Goal: Ask a question

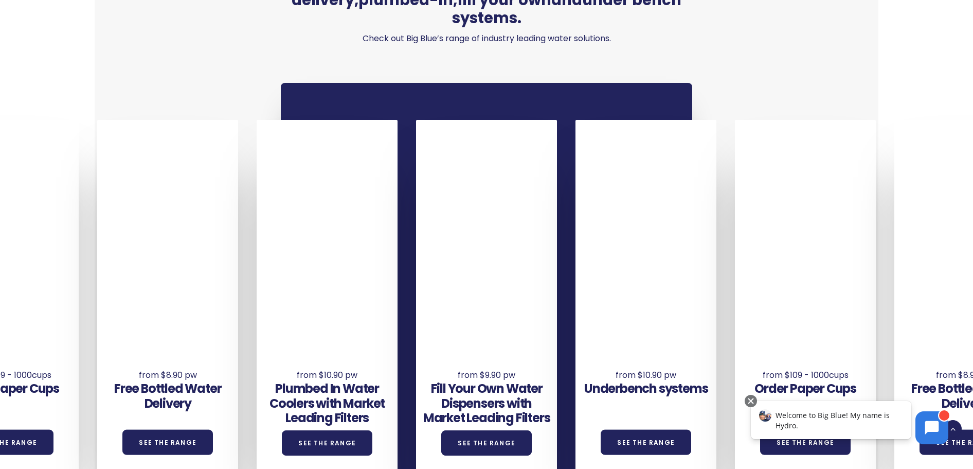
scroll to position [717, 0]
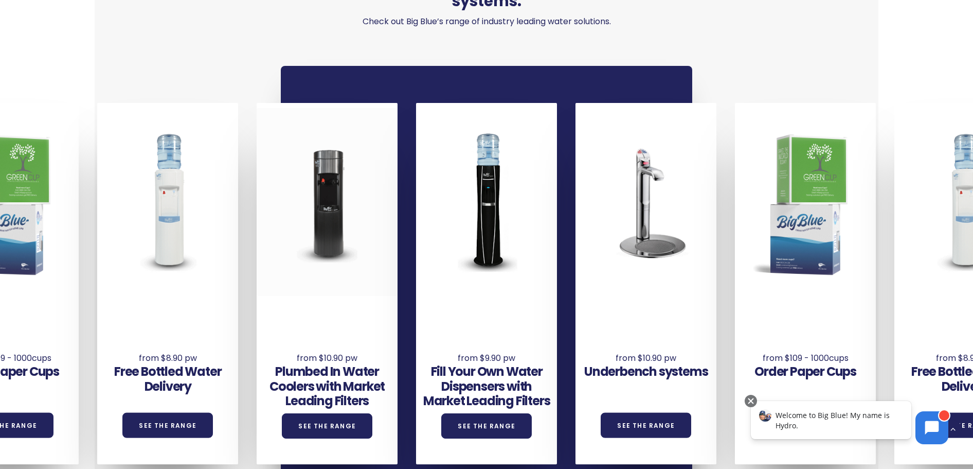
click at [325, 256] on div at bounding box center [327, 201] width 141 height 187
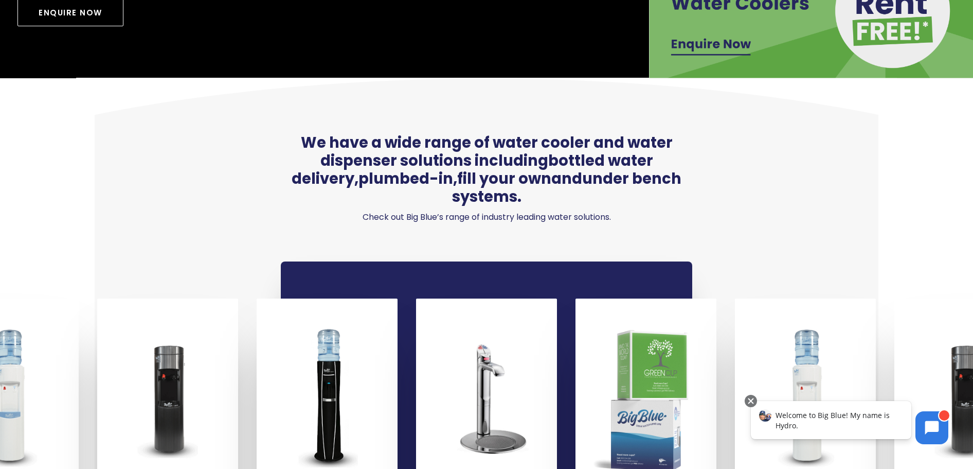
scroll to position [0, 0]
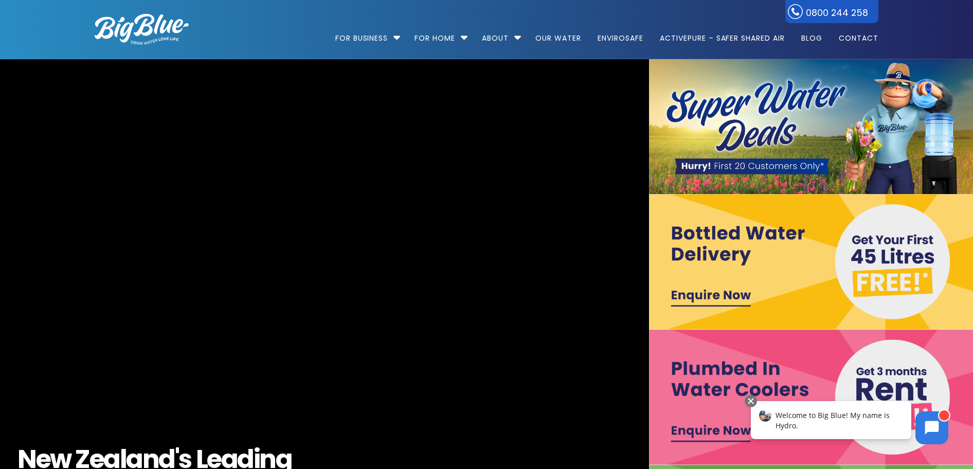
click at [775, 244] on img at bounding box center [811, 261] width 325 height 135
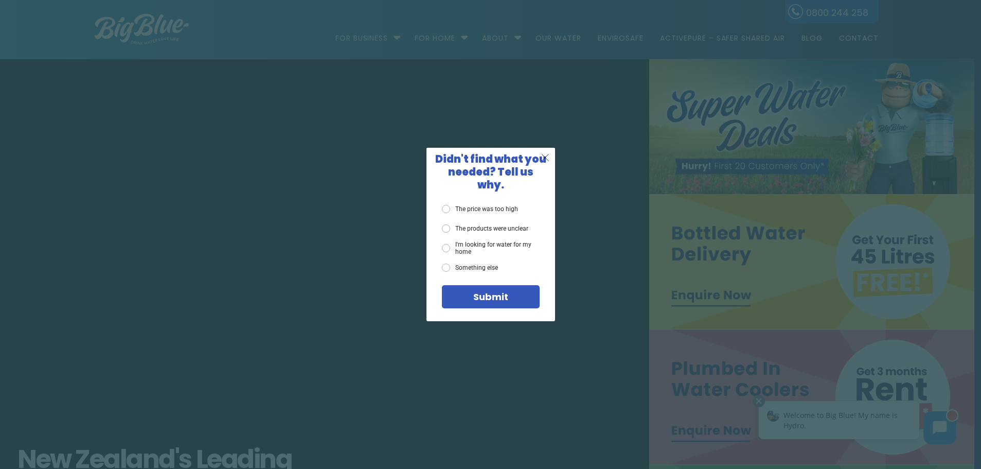
click at [542, 163] on span "X" at bounding box center [545, 157] width 9 height 13
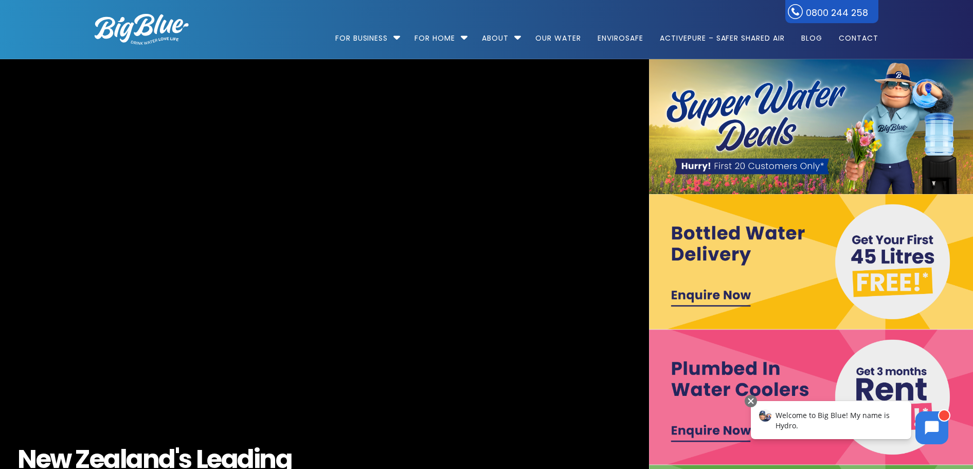
click at [795, 284] on img at bounding box center [811, 261] width 325 height 135
click at [932, 423] on icon at bounding box center [932, 427] width 14 height 14
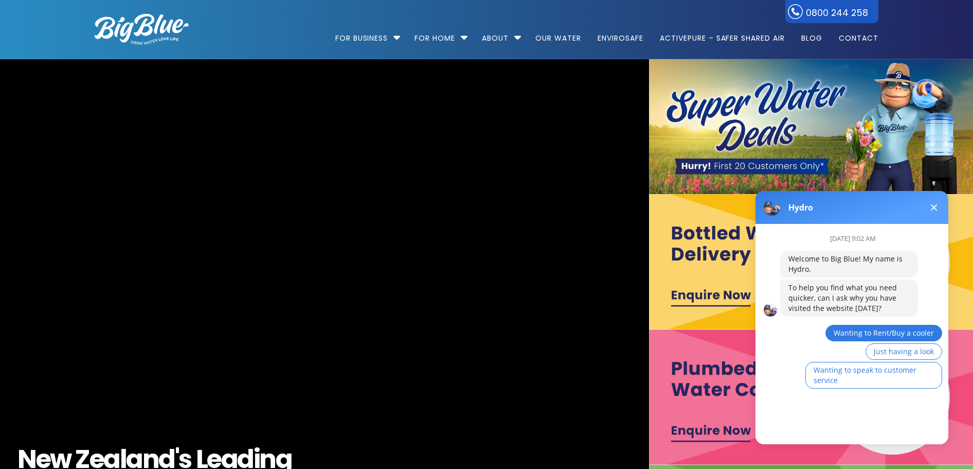
click at [899, 330] on span "Wanting to Rent/Buy a cooler" at bounding box center [884, 333] width 100 height 10
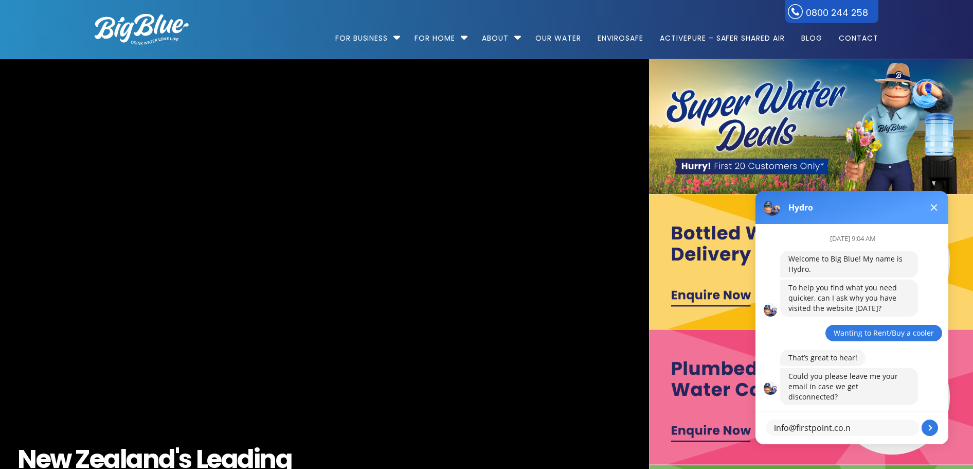
type textarea "info@firstpoint.co.nz"
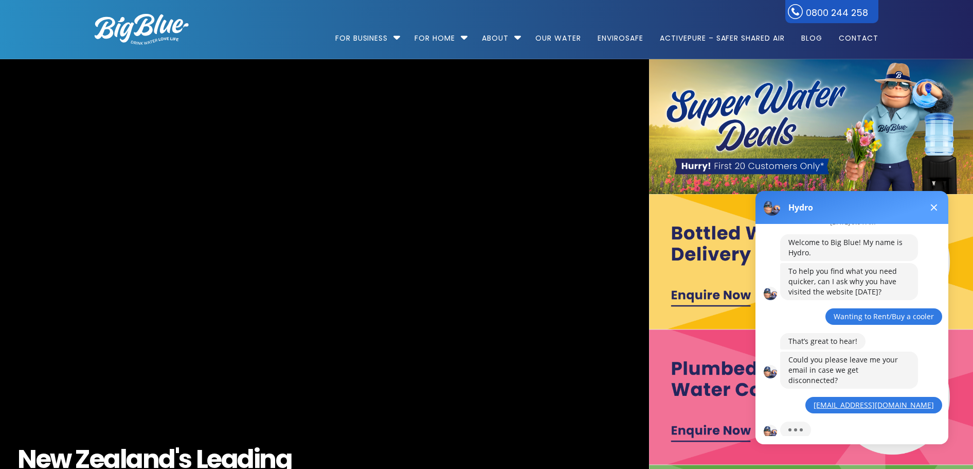
scroll to position [61, 0]
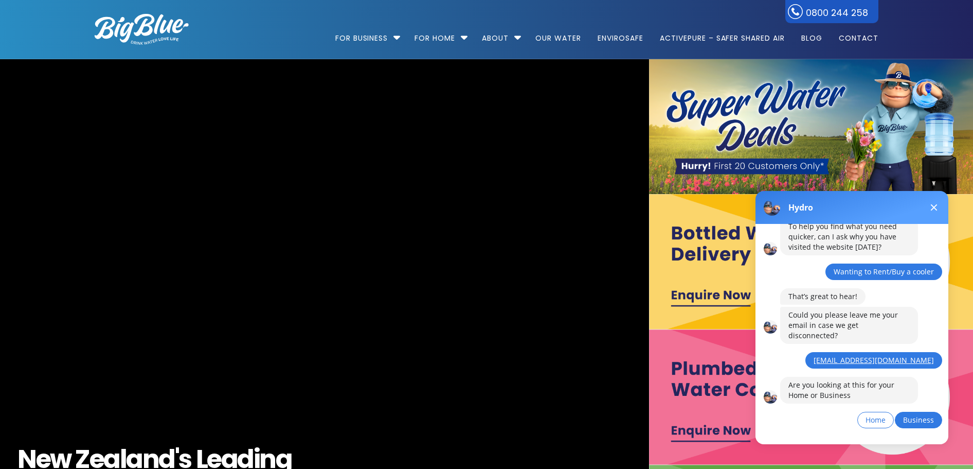
click at [912, 415] on span "Business" at bounding box center [918, 420] width 31 height 10
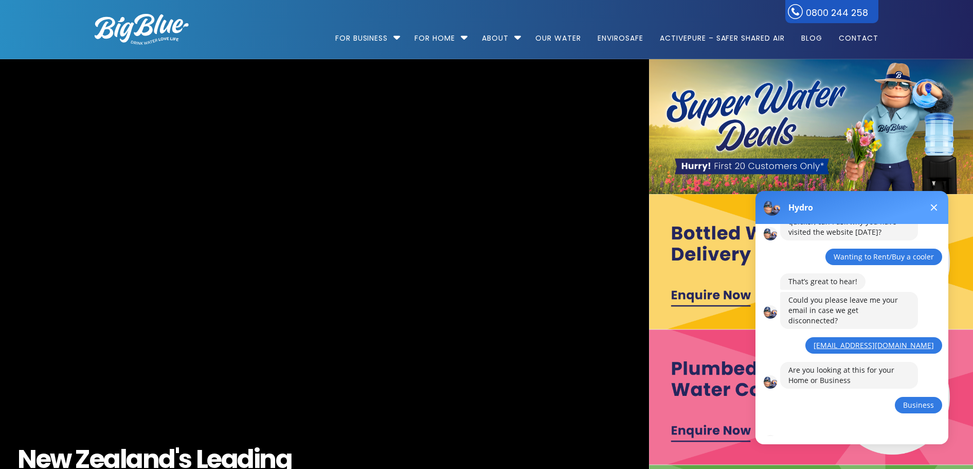
scroll to position [121, 0]
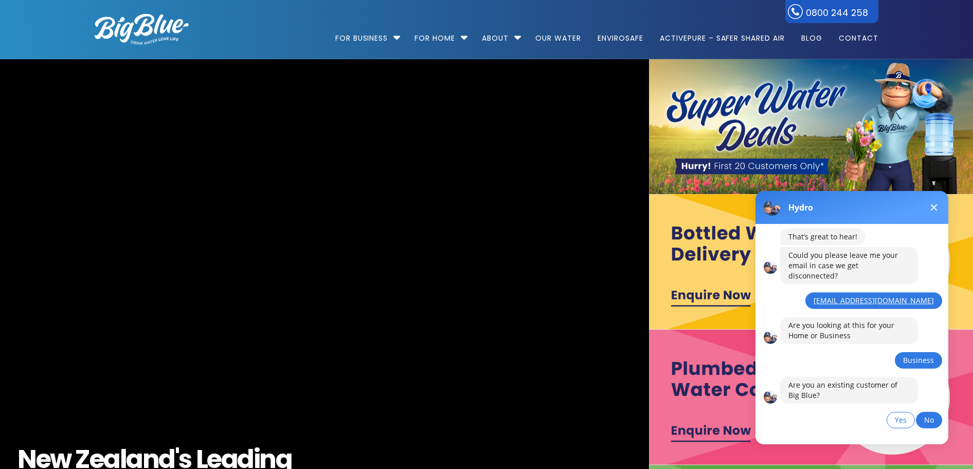
click at [925, 415] on span "No" at bounding box center [929, 420] width 10 height 10
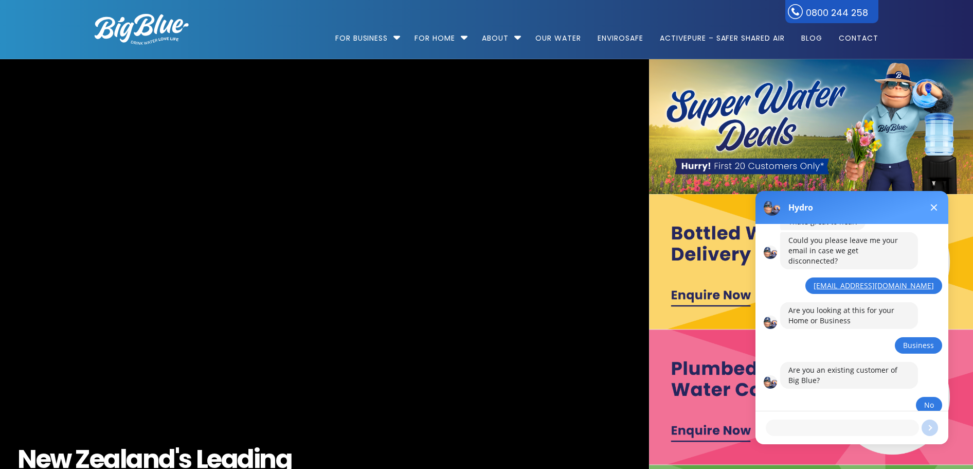
scroll to position [182, 0]
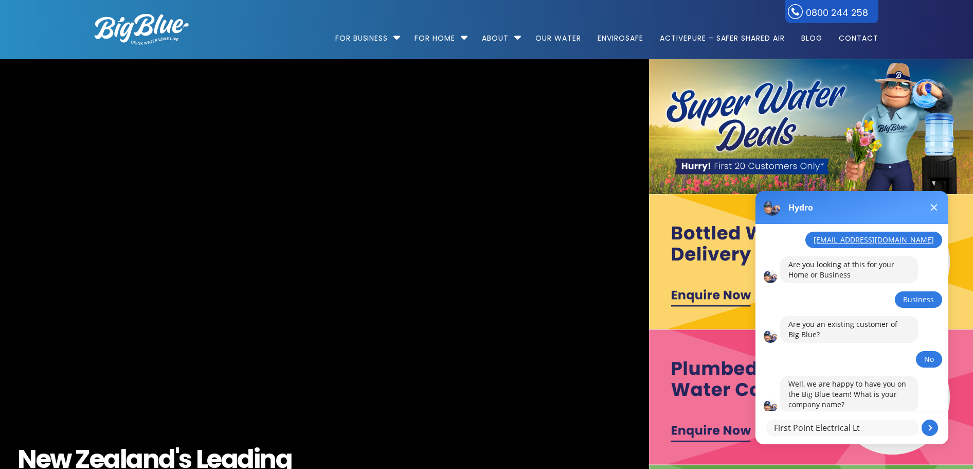
type textarea "First Point Electrical Ltd"
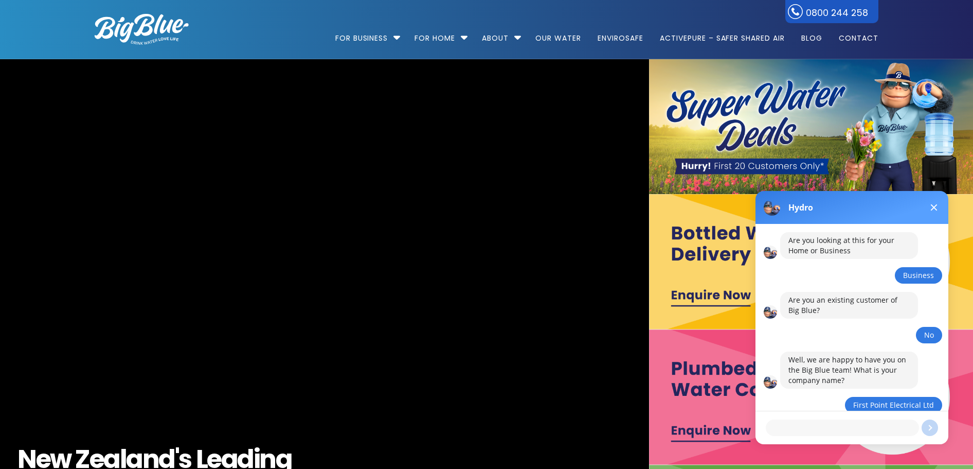
scroll to position [231, 0]
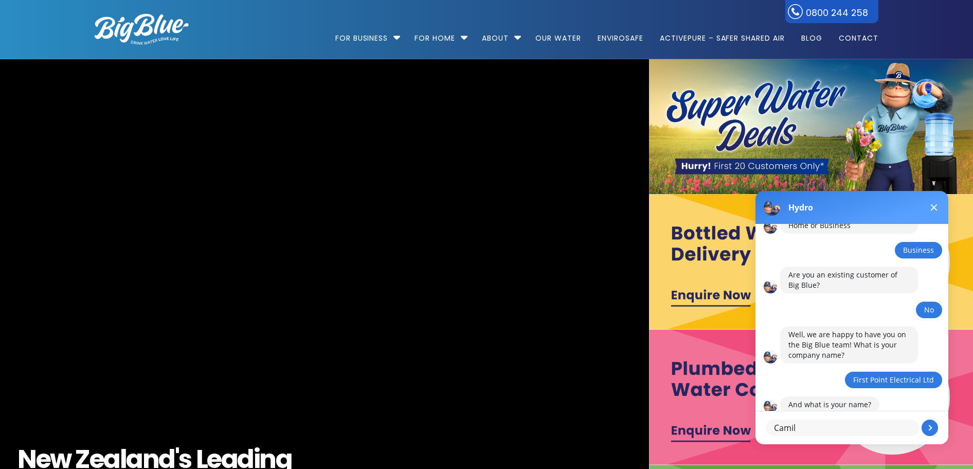
type textarea "Camile"
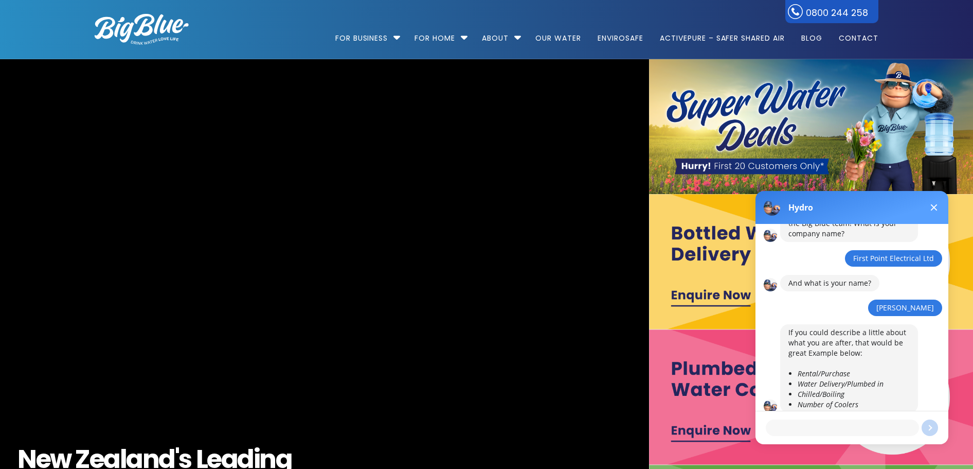
scroll to position [352, 0]
type textarea "Rental and Water Delivery Forthnightly or every 3 weeks just one cooler"
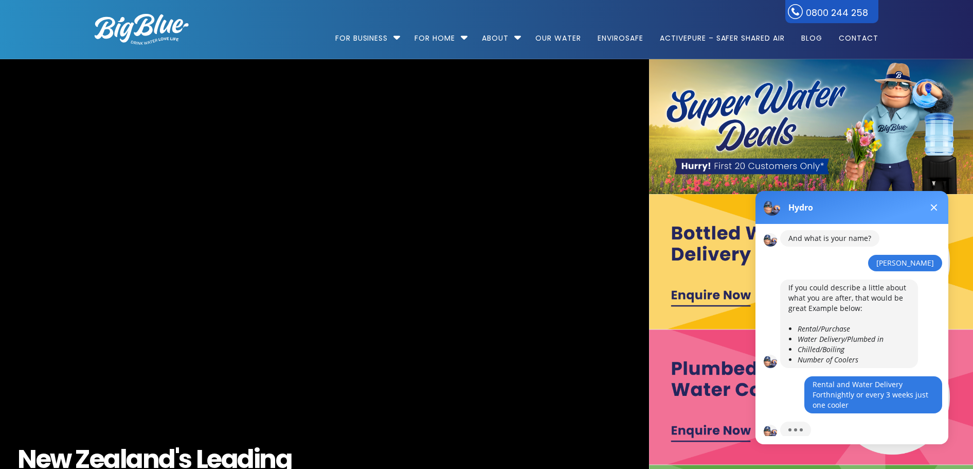
scroll to position [443, 0]
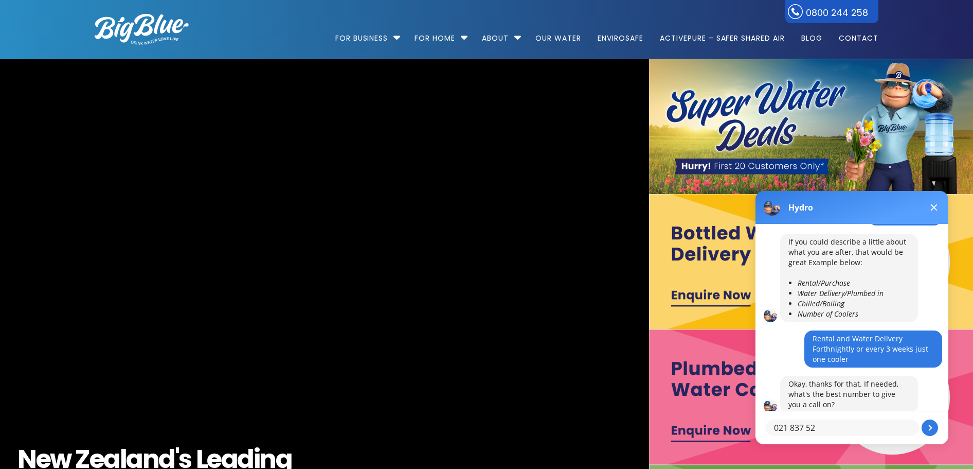
type textarea "021 837 522"
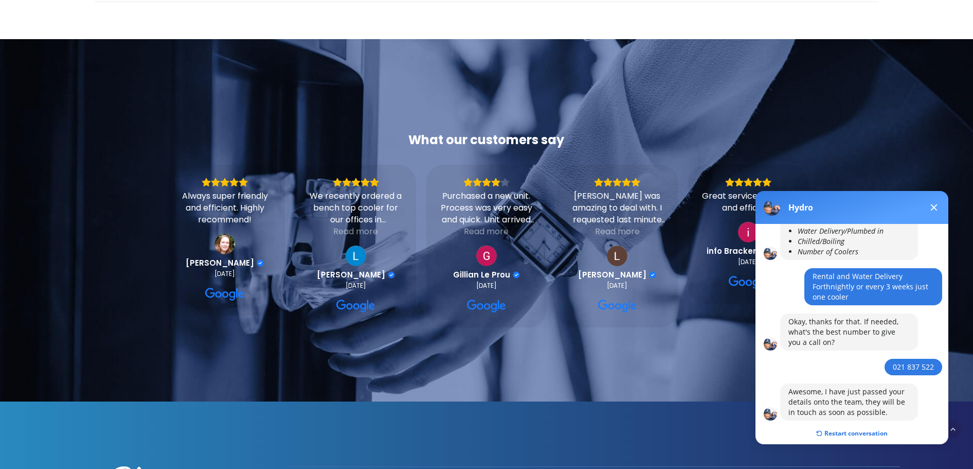
scroll to position [3111, 0]
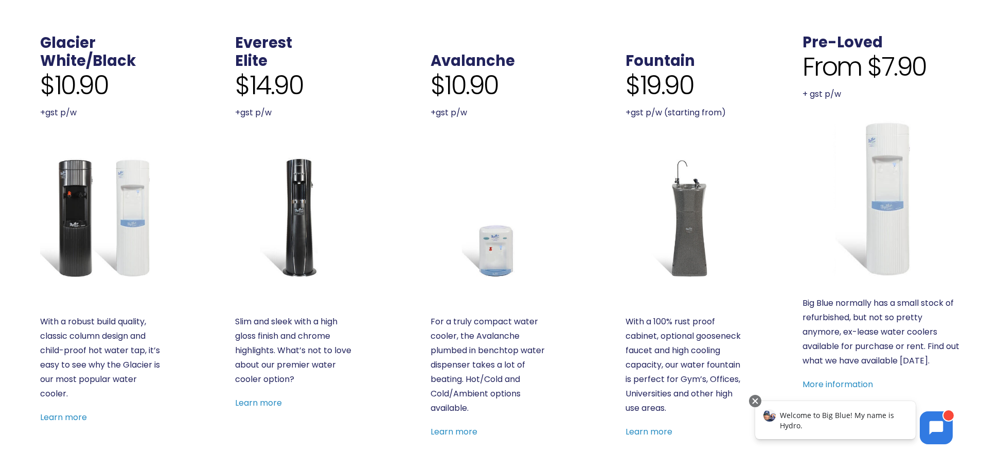
scroll to position [371, 0]
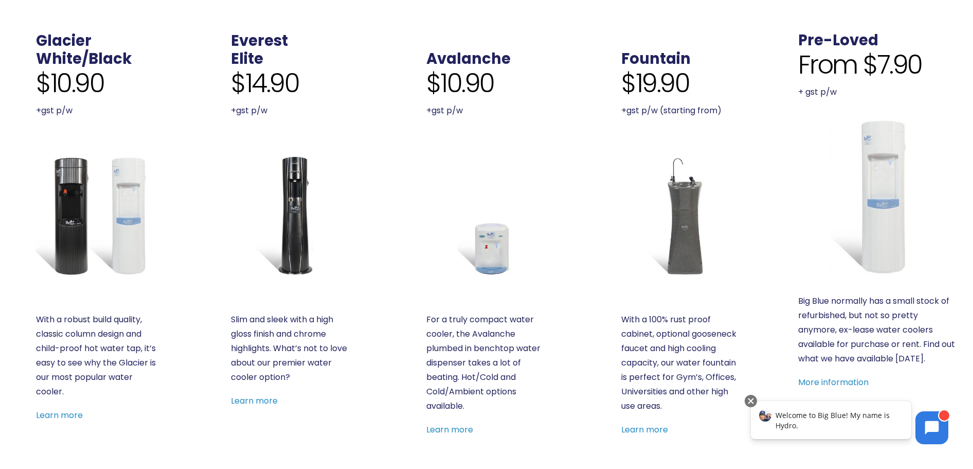
click at [110, 184] on img at bounding box center [96, 215] width 120 height 120
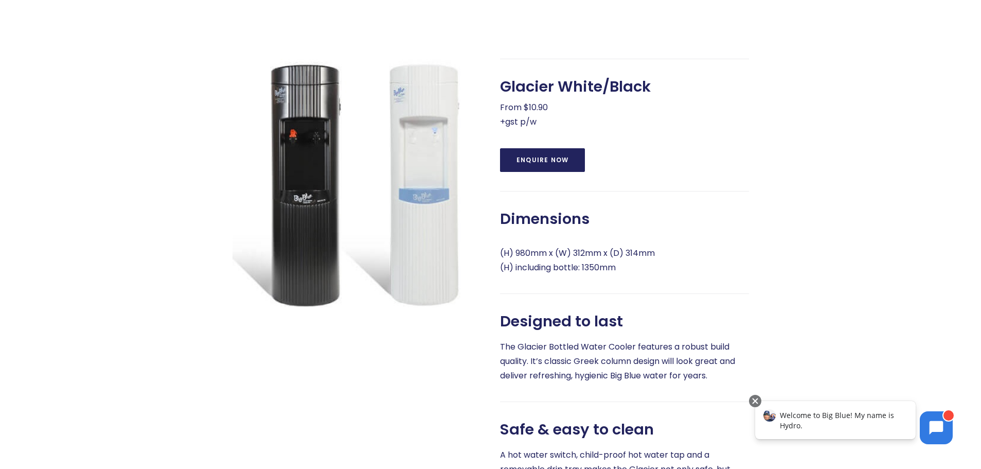
scroll to position [478, 0]
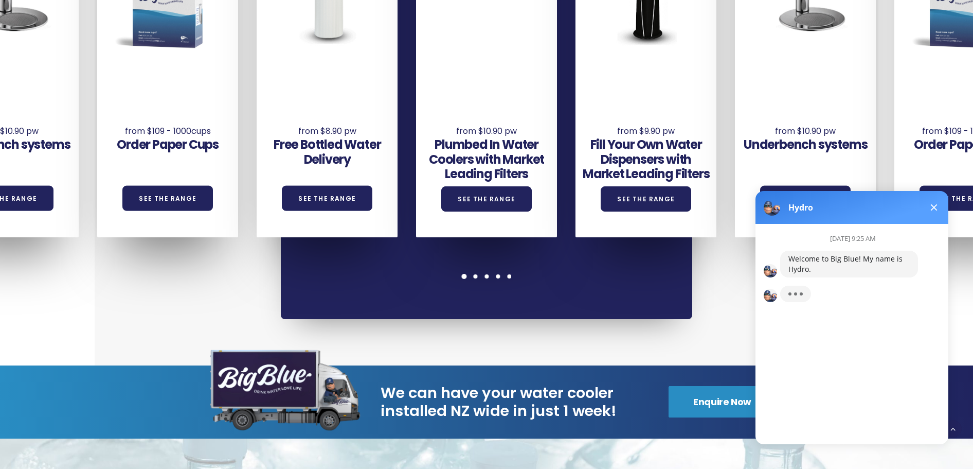
scroll to position [736, 0]
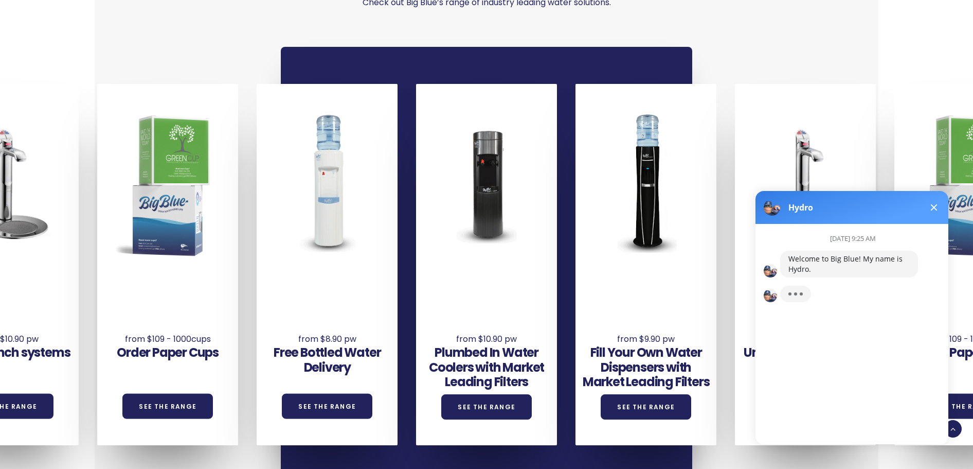
click at [936, 208] on button at bounding box center [934, 207] width 12 height 12
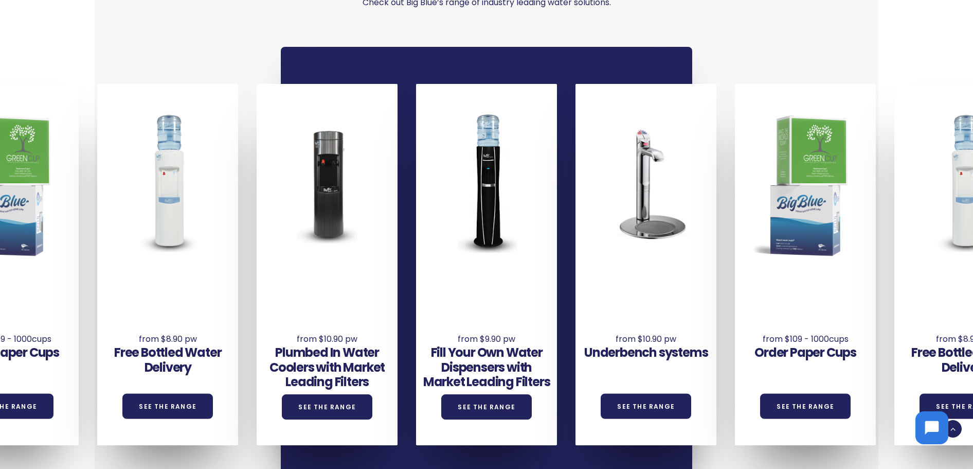
click at [903, 243] on div at bounding box center [964, 182] width 141 height 187
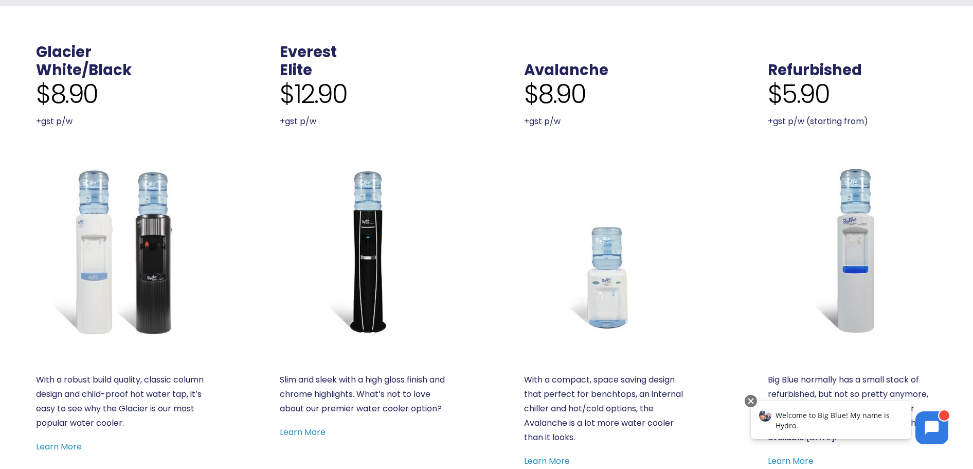
scroll to position [467, 0]
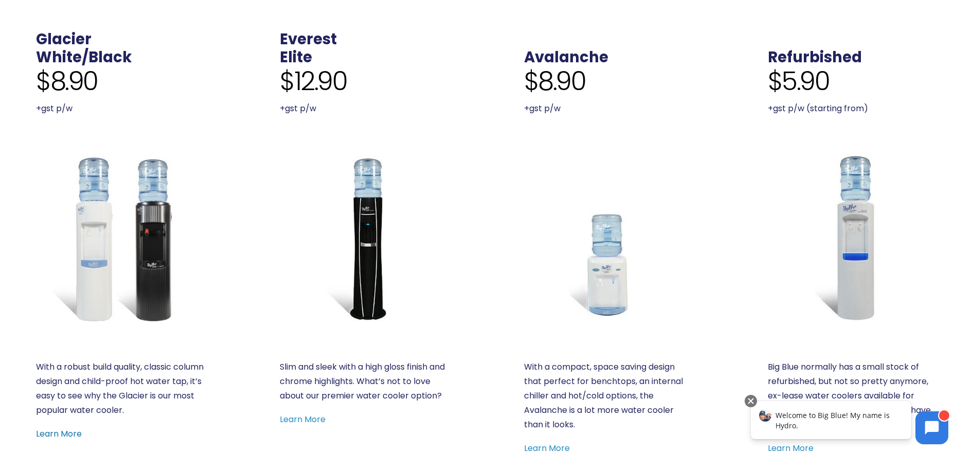
click at [64, 432] on link "Learn More" at bounding box center [59, 433] width 46 height 12
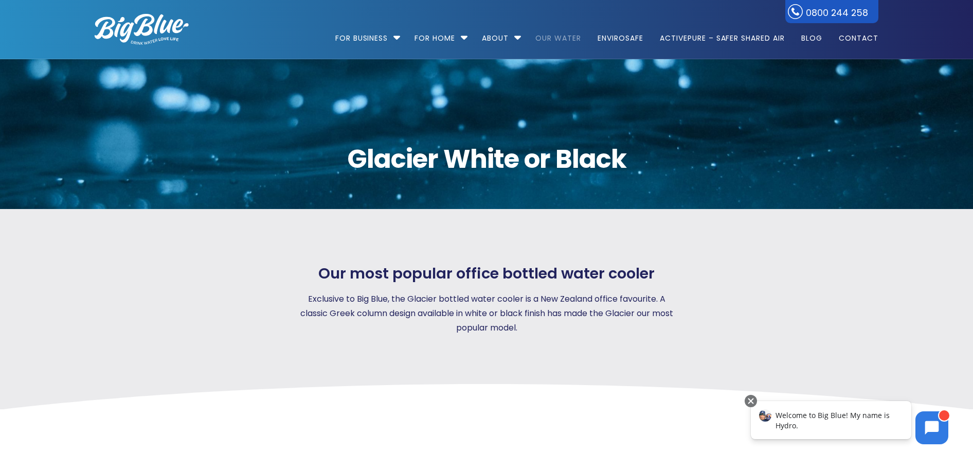
click at [549, 42] on link "Our Water" at bounding box center [558, 33] width 60 height 66
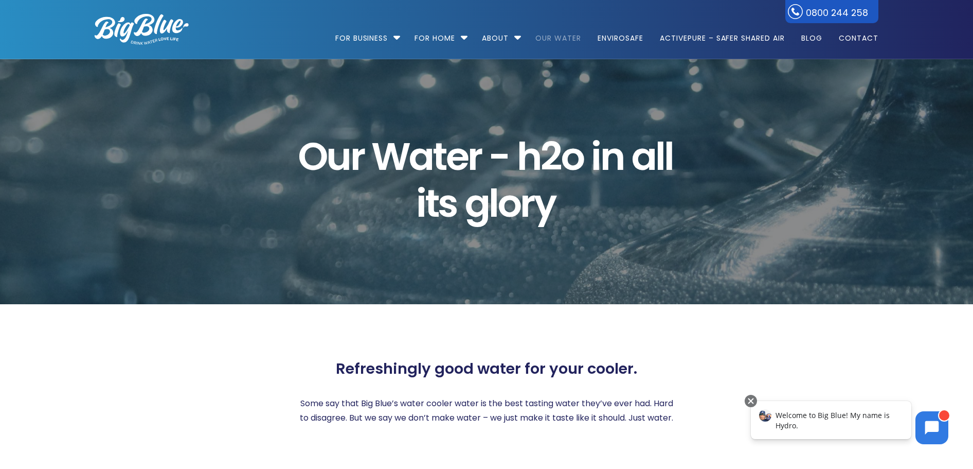
click at [166, 32] on img at bounding box center [142, 29] width 94 height 31
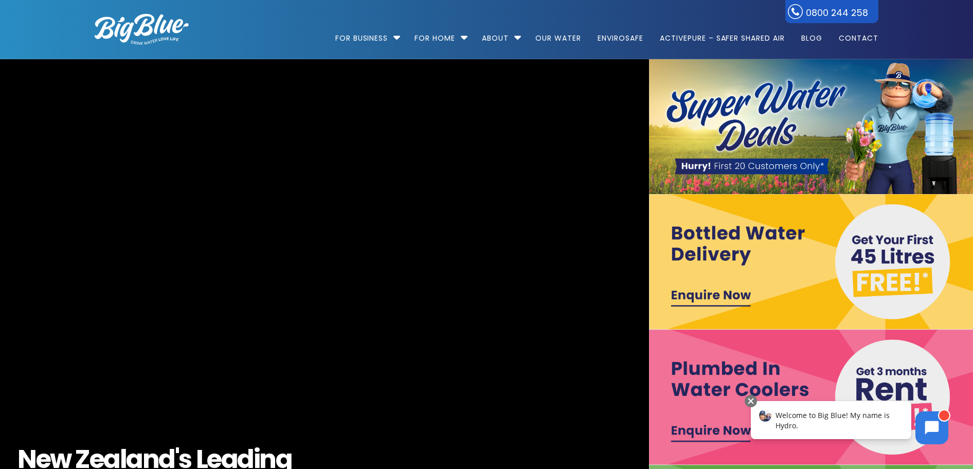
scroll to position [2, 0]
